Goal: Task Accomplishment & Management: Use online tool/utility

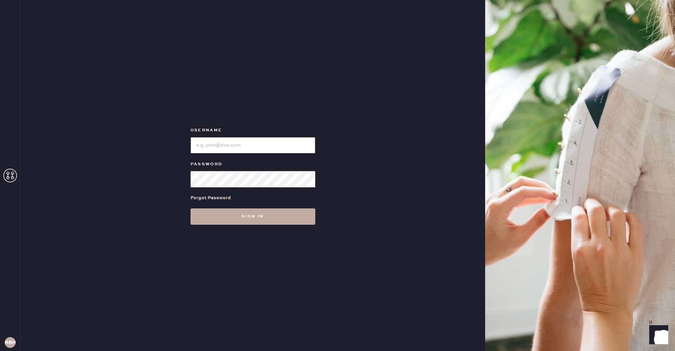
type input "reformationbeverlyhills"
click at [230, 216] on button "Sign in" at bounding box center [253, 216] width 125 height 16
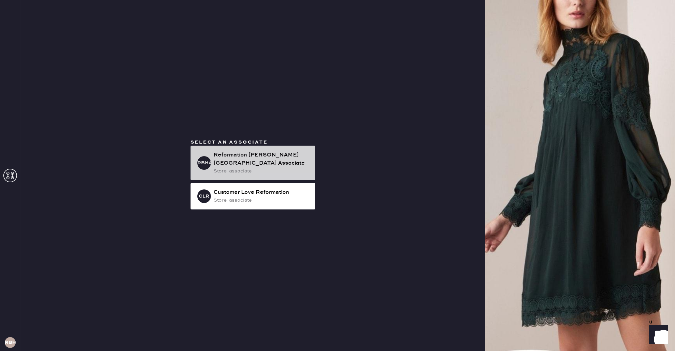
click at [218, 162] on div "Reformation [PERSON_NAME][GEOGRAPHIC_DATA] Associate" at bounding box center [262, 159] width 96 height 16
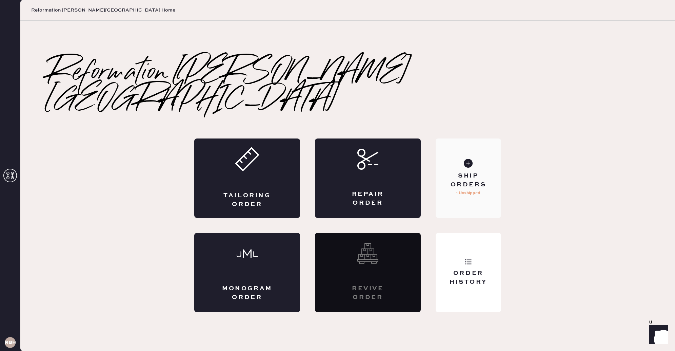
click at [472, 172] on div "Ship Orders" at bounding box center [468, 180] width 55 height 17
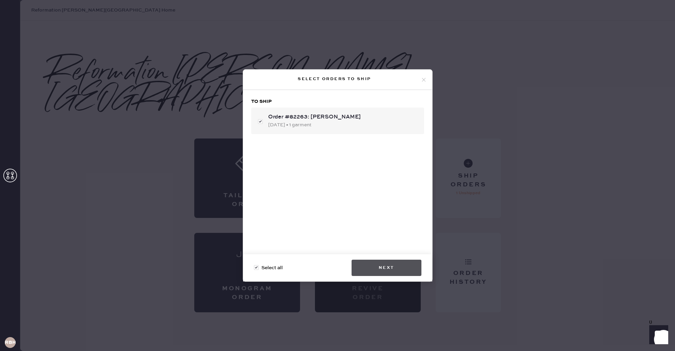
click at [396, 266] on button "Next" at bounding box center [387, 267] width 70 height 16
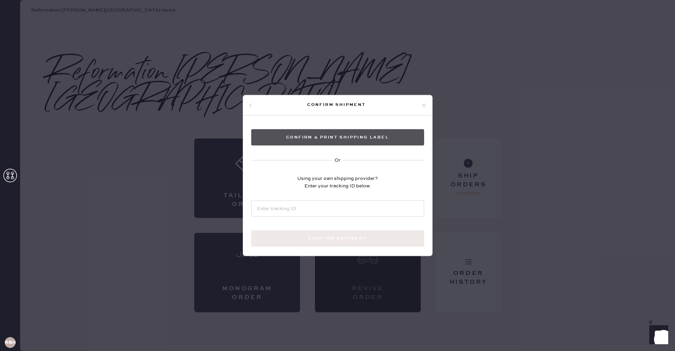
click at [346, 138] on button "Confirm & Print shipping label" at bounding box center [337, 137] width 173 height 16
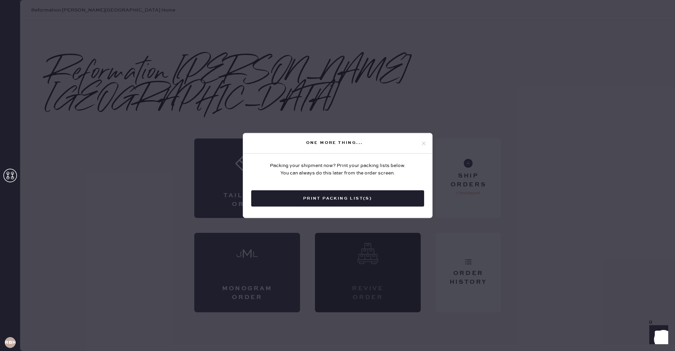
click at [376, 199] on button "Print Packing List(s)" at bounding box center [337, 198] width 173 height 16
